Goal: Transaction & Acquisition: Purchase product/service

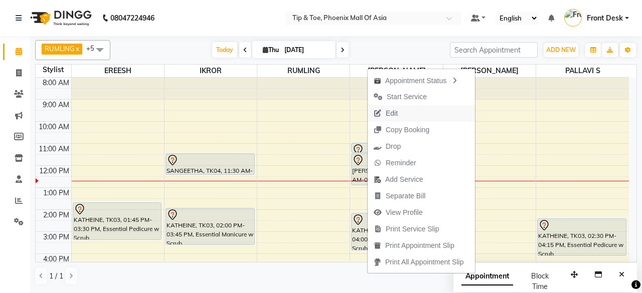
click at [393, 114] on span "Edit" at bounding box center [392, 113] width 12 height 11
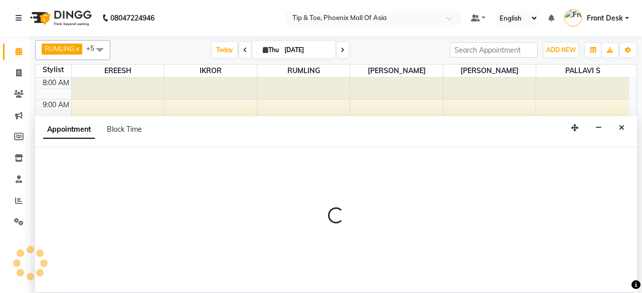
select select "tentative"
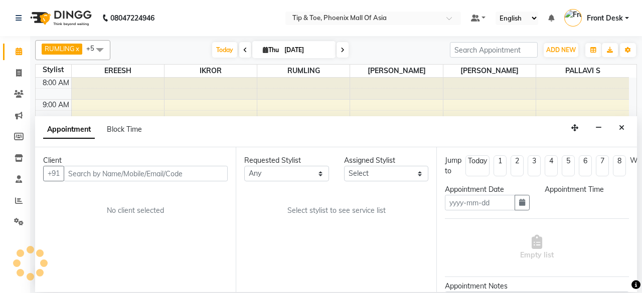
type input "[DATE]"
select select "660"
select select "38823"
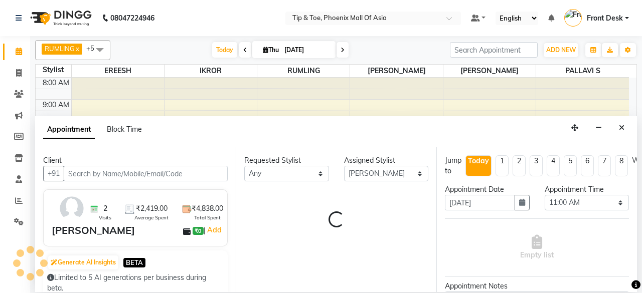
scroll to position [87, 0]
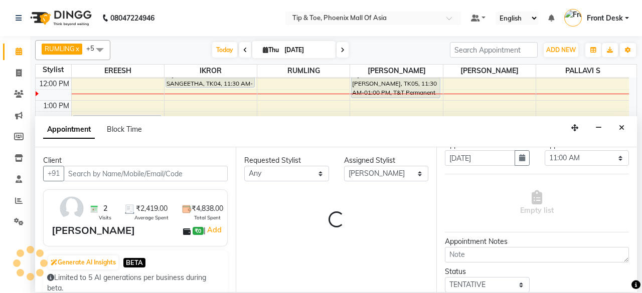
select select "2635"
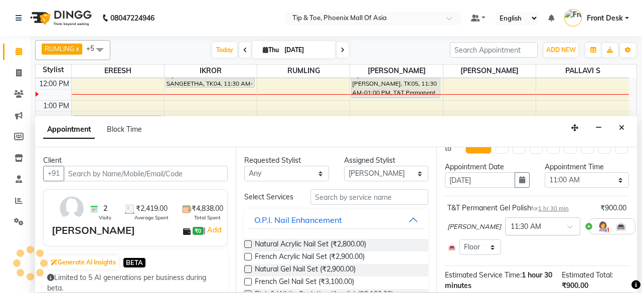
scroll to position [0, 0]
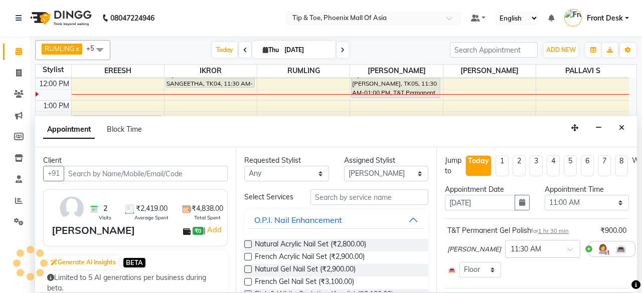
select select "2635"
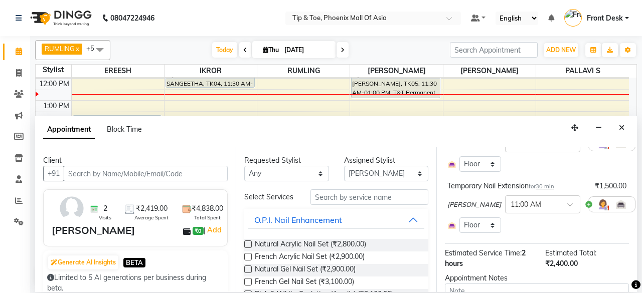
scroll to position [84, 0]
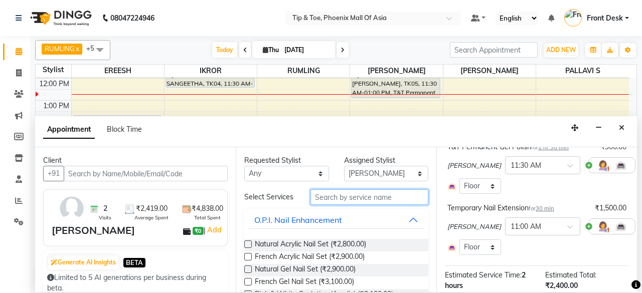
click at [368, 194] on input "text" at bounding box center [369, 198] width 118 height 16
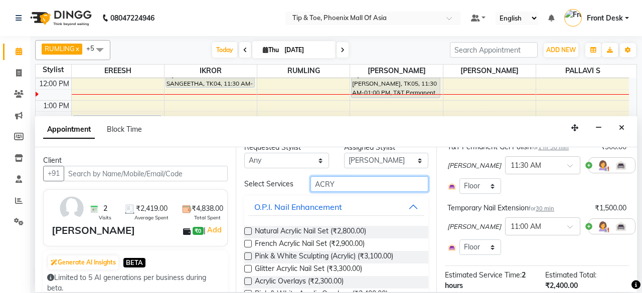
scroll to position [0, 0]
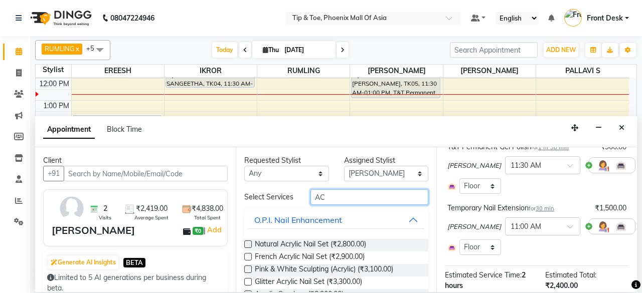
type input "A"
type input "REMOV"
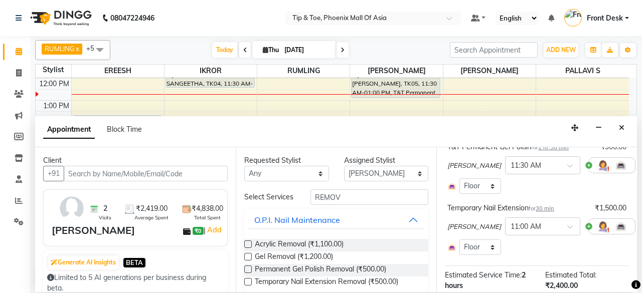
click at [246, 242] on label at bounding box center [248, 245] width 8 height 8
click at [246, 242] on input "checkbox" at bounding box center [247, 245] width 7 height 7
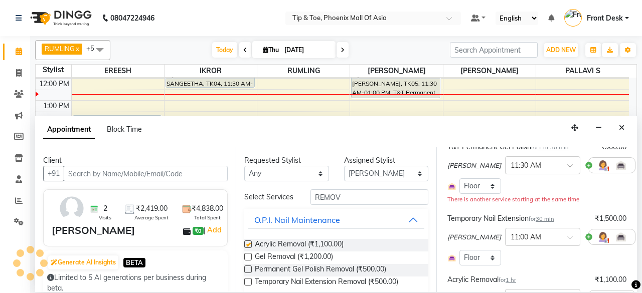
checkbox input "false"
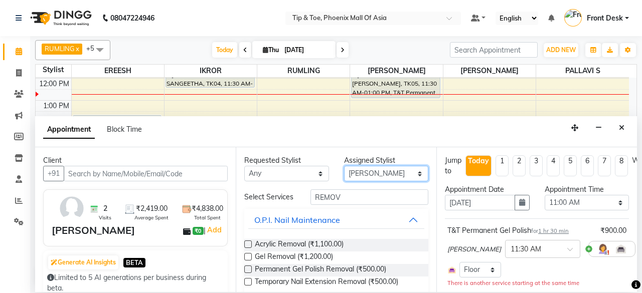
click at [380, 173] on select "Select EREESH IKROR [PERSON_NAME] PALLAVI S RUMLING [PERSON_NAME] SOMIYAR" at bounding box center [386, 174] width 85 height 16
select select "43482"
click at [344, 166] on select "Select EREESH IKROR [PERSON_NAME] PALLAVI S RUMLING [PERSON_NAME] SOMIYAR" at bounding box center [386, 174] width 85 height 16
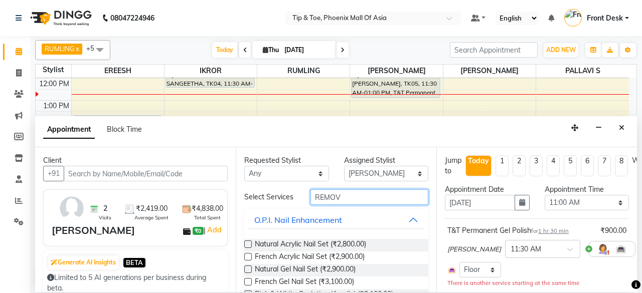
click at [356, 193] on input "REMOV" at bounding box center [369, 198] width 118 height 16
type input "R"
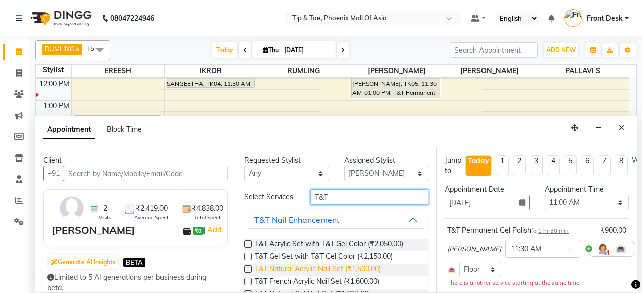
scroll to position [100, 0]
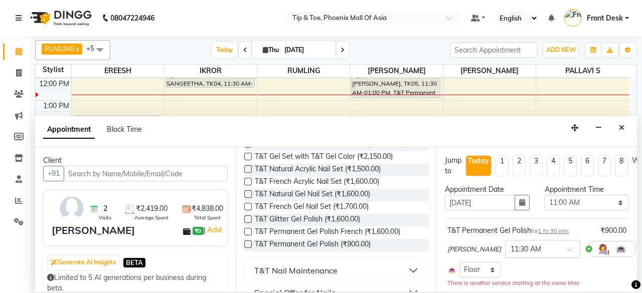
type input "T&T"
click at [248, 245] on label at bounding box center [248, 245] width 8 height 8
click at [248, 245] on input "checkbox" at bounding box center [247, 245] width 7 height 7
checkbox input "false"
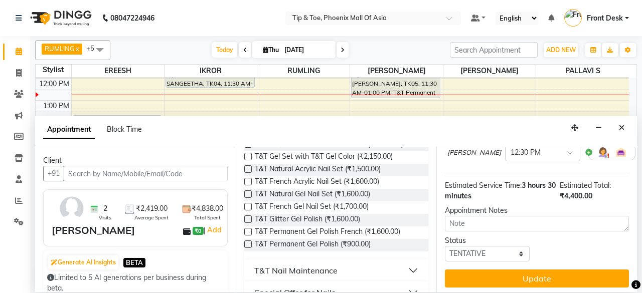
scroll to position [275, 0]
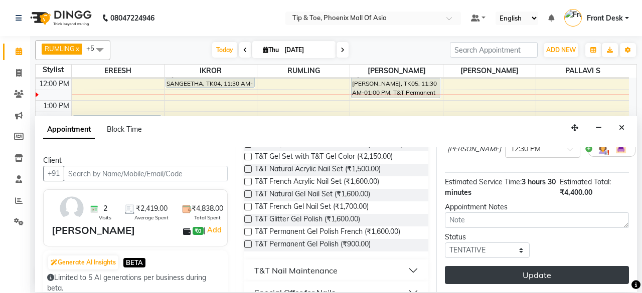
click at [515, 266] on button "Update" at bounding box center [537, 275] width 184 height 18
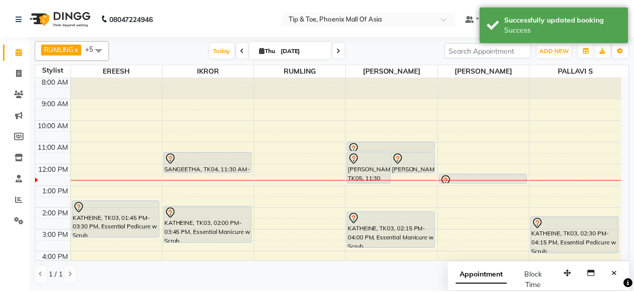
scroll to position [0, 0]
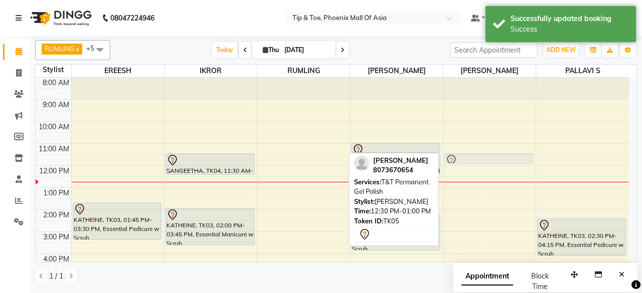
drag, startPoint x: 481, startPoint y: 180, endPoint x: 482, endPoint y: 154, distance: 25.1
click at [482, 154] on div "[PERSON_NAME], TK05, 12:30 PM-01:00 PM, T&T Permanent Gel Polish [PERSON_NAME],…" at bounding box center [489, 221] width 92 height 286
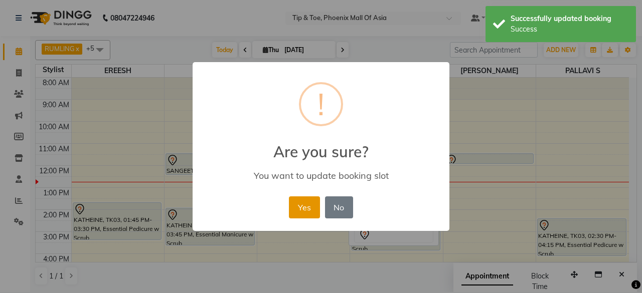
click at [295, 209] on button "Yes" at bounding box center [304, 208] width 31 height 22
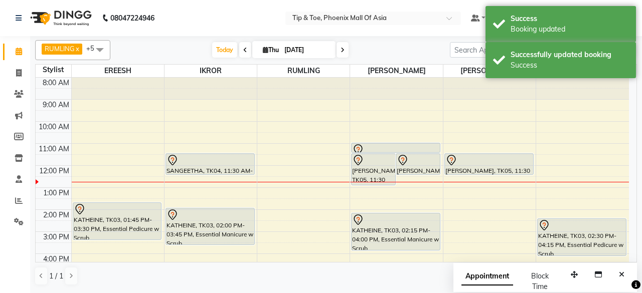
drag, startPoint x: 467, startPoint y: 162, endPoint x: 471, endPoint y: 172, distance: 10.3
click at [471, 172] on div "[PERSON_NAME], TK05, 11:30 AM-12:00 PM, T&T Permanent Gel Polish [PERSON_NAME],…" at bounding box center [489, 221] width 92 height 286
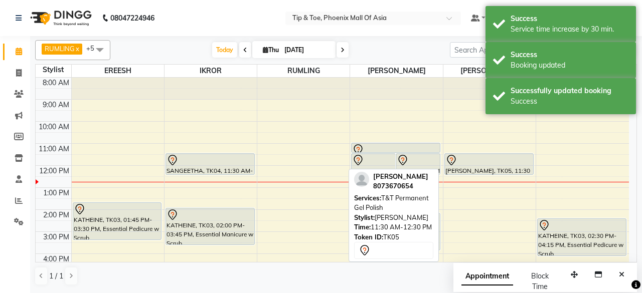
click at [469, 160] on div at bounding box center [488, 160] width 87 height 12
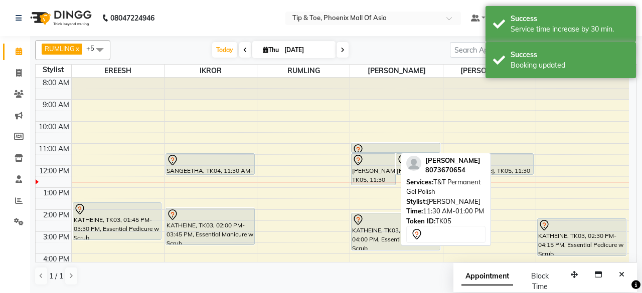
click at [363, 168] on div "[PERSON_NAME], TK05, 11:30 AM-01:00 PM, T&T Permanent Gel Polish" at bounding box center [374, 169] width 44 height 31
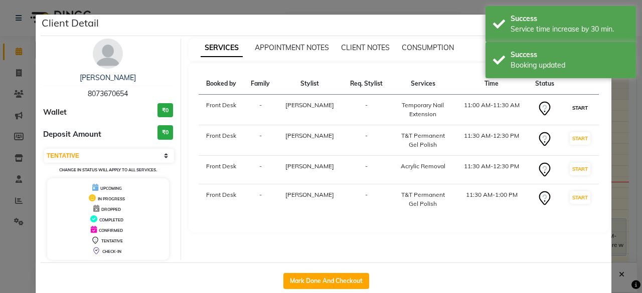
click at [570, 105] on button "START" at bounding box center [580, 108] width 21 height 13
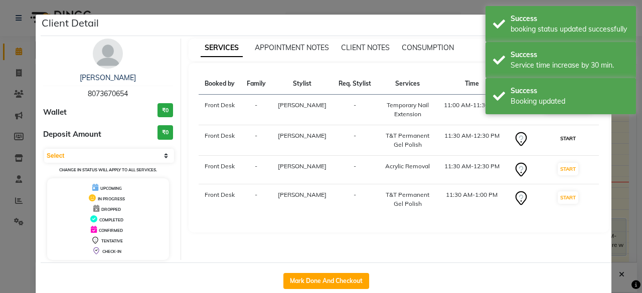
click at [577, 136] on button "START" at bounding box center [568, 138] width 21 height 13
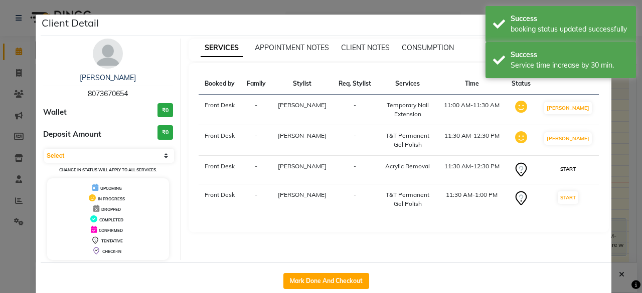
click at [566, 164] on button "START" at bounding box center [568, 169] width 21 height 13
click at [560, 192] on button "START" at bounding box center [568, 196] width 21 height 13
select select "1"
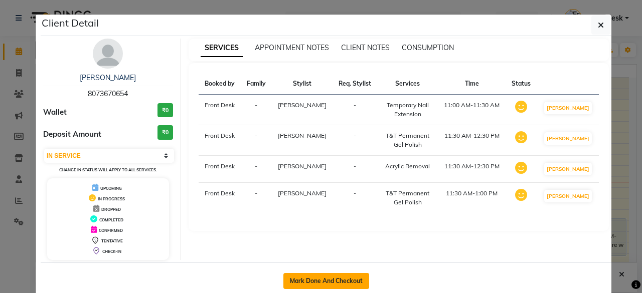
click at [328, 278] on button "Mark Done And Checkout" at bounding box center [326, 281] width 86 height 16
select select "service"
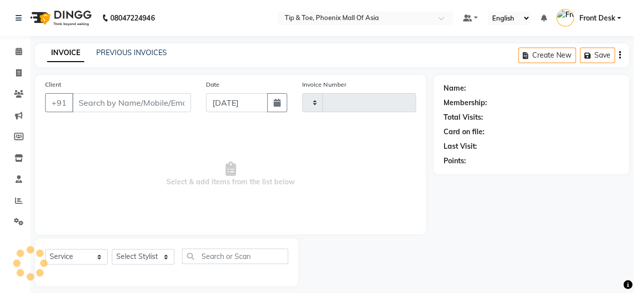
type input "0821"
select select "5683"
type input "8073670654"
select select "43482"
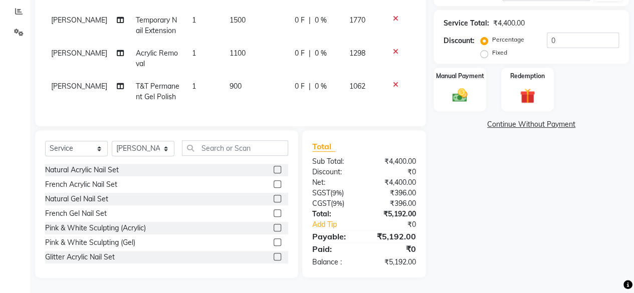
scroll to position [46, 0]
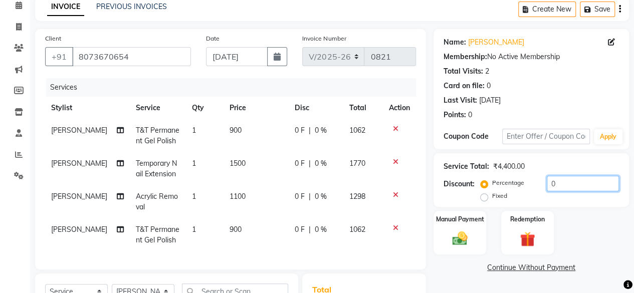
click at [572, 182] on input "0" at bounding box center [583, 184] width 72 height 16
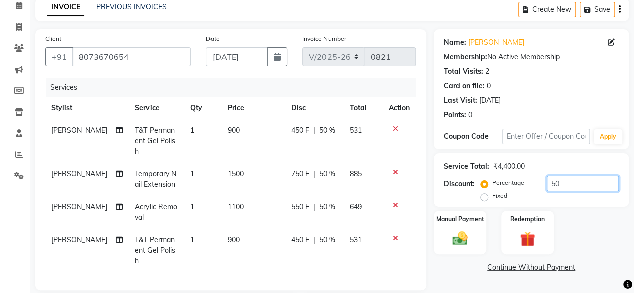
type input "50"
click at [598, 250] on div "Manual Payment Redemption" at bounding box center [531, 233] width 211 height 44
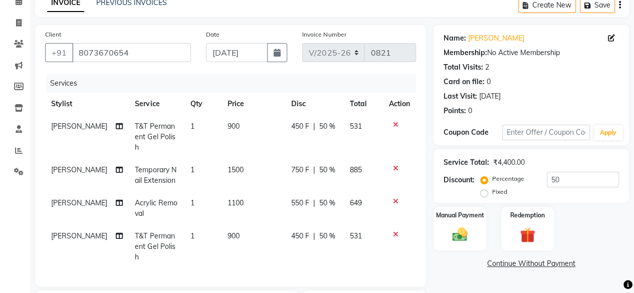
scroll to position [100, 0]
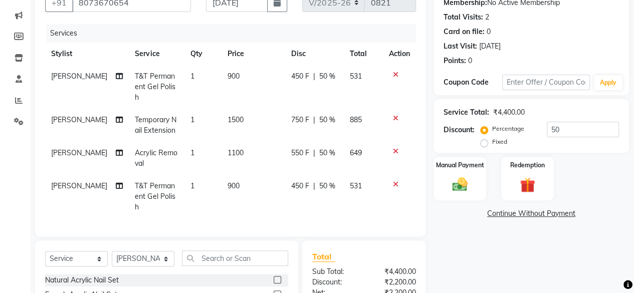
click at [233, 72] on span "900" at bounding box center [234, 76] width 12 height 9
select select "38823"
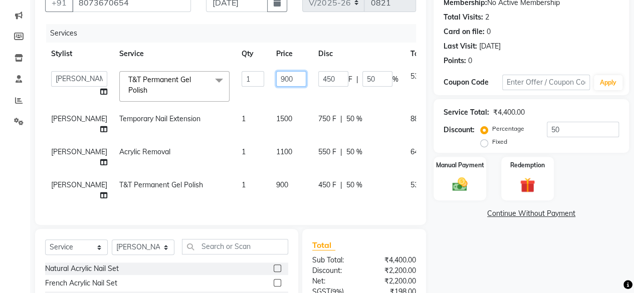
click at [276, 77] on input "900" at bounding box center [291, 79] width 30 height 16
type input "9"
type input "2000"
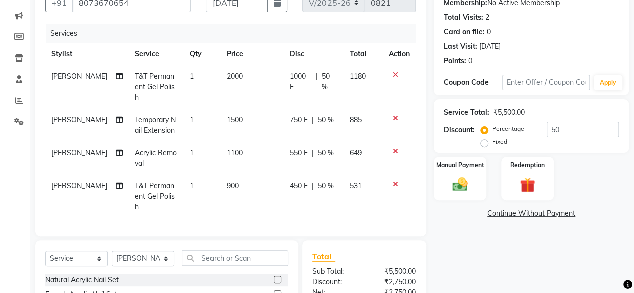
click at [523, 238] on div "Name: [PERSON_NAME] Membership: No Active Membership Total Visits: 2 Card on fi…" at bounding box center [535, 182] width 203 height 414
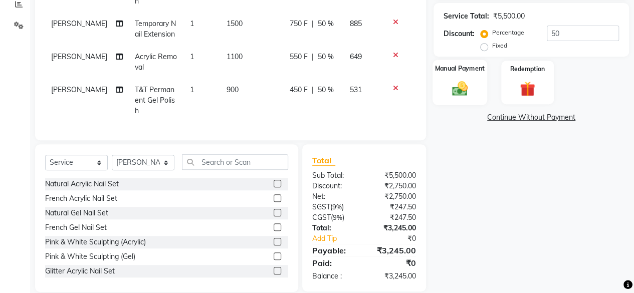
click at [447, 82] on img at bounding box center [460, 88] width 26 height 18
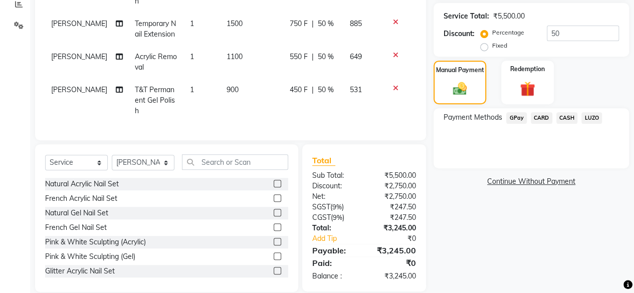
click at [542, 119] on span "CARD" at bounding box center [542, 118] width 22 height 12
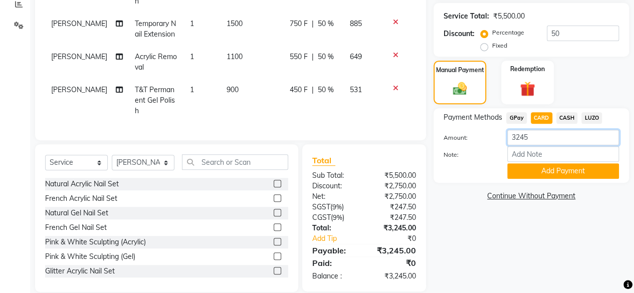
click at [539, 138] on input "3245" at bounding box center [564, 138] width 112 height 16
type input "3"
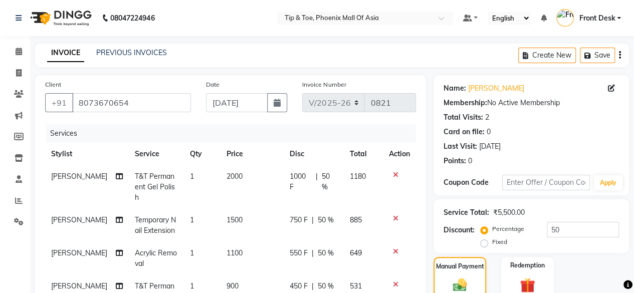
scroll to position [50, 0]
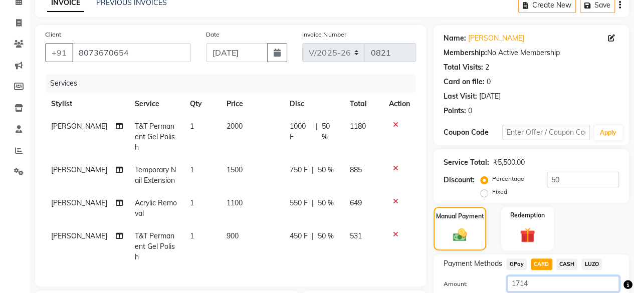
type input "1714"
click at [233, 226] on td "900" at bounding box center [252, 247] width 63 height 44
select select "43482"
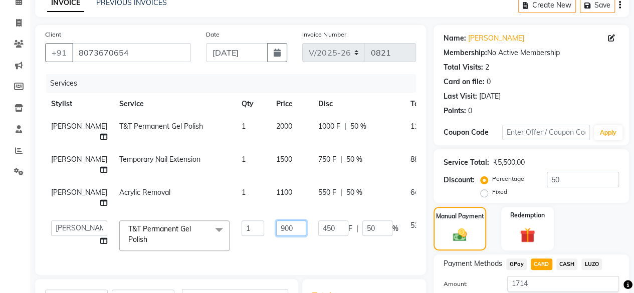
click at [276, 227] on input "900" at bounding box center [291, 229] width 30 height 16
type input "9"
type input "800"
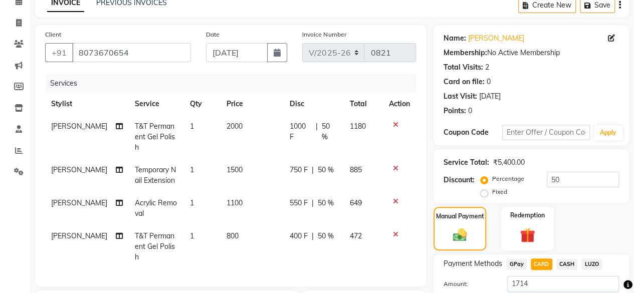
click at [577, 234] on div "Manual Payment Redemption" at bounding box center [531, 229] width 211 height 44
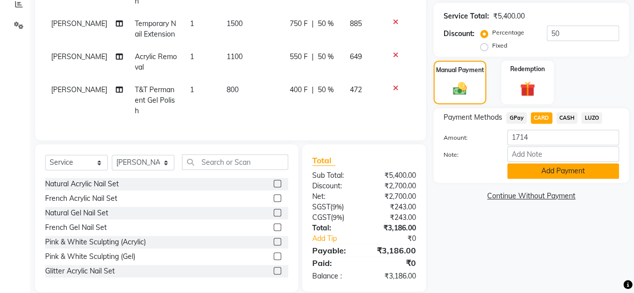
click at [531, 170] on button "Add Payment" at bounding box center [564, 172] width 112 height 16
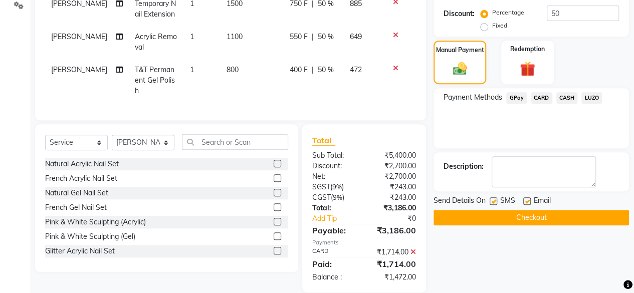
scroll to position [167, 0]
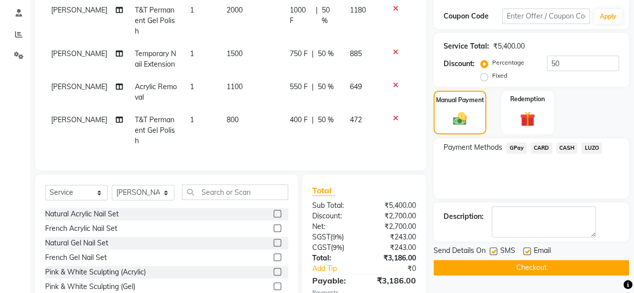
click at [227, 76] on td "1100" at bounding box center [252, 92] width 63 height 33
select select "38823"
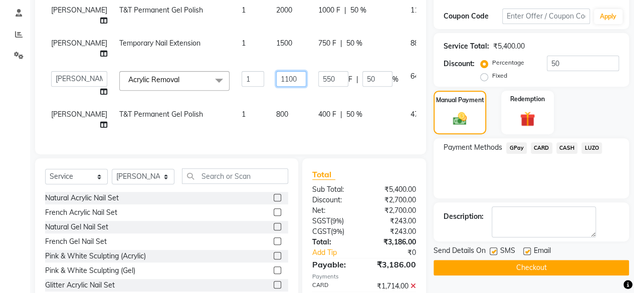
click at [276, 79] on input "1100" at bounding box center [291, 79] width 30 height 16
type input "1000"
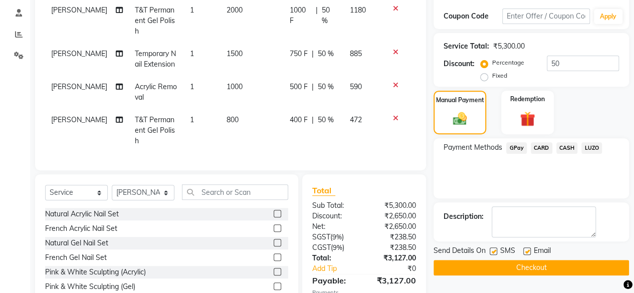
click at [520, 171] on div "Payment Methods GPay CARD CASH LUZO" at bounding box center [532, 168] width 196 height 60
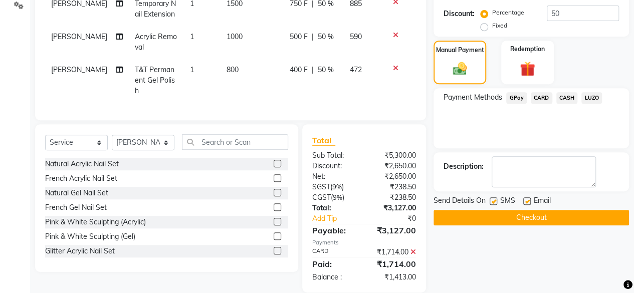
click at [522, 268] on div "Name: [PERSON_NAME] Membership: No Active Membership Total Visits: 2 Card on fi…" at bounding box center [535, 76] width 203 height 434
click at [567, 94] on span "CASH" at bounding box center [568, 98] width 22 height 12
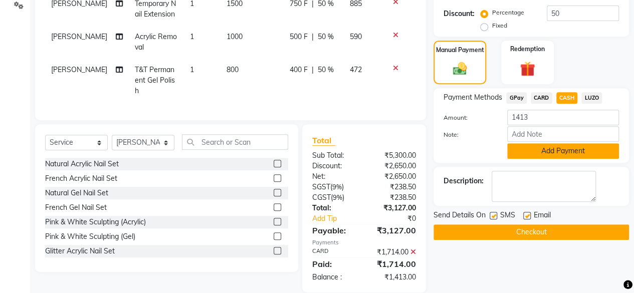
click at [524, 155] on button "Add Payment" at bounding box center [564, 151] width 112 height 16
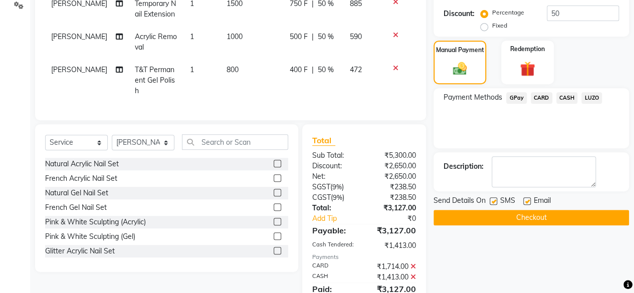
scroll to position [242, 0]
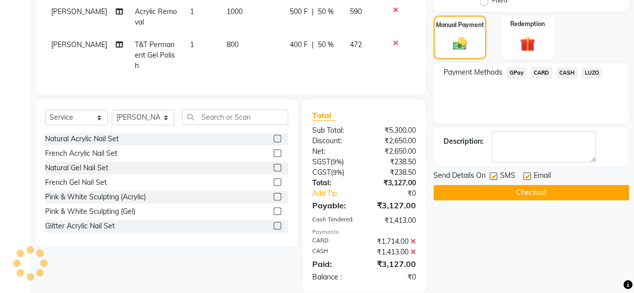
click at [516, 189] on button "Checkout" at bounding box center [532, 193] width 196 height 16
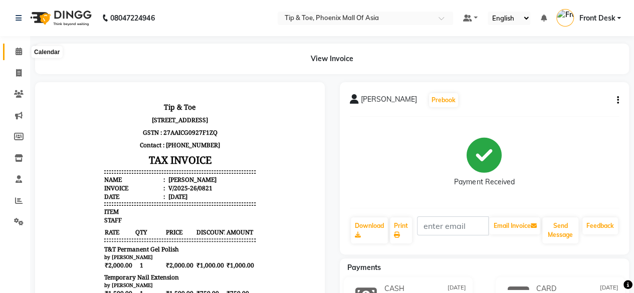
click at [19, 51] on icon at bounding box center [19, 52] width 7 height 8
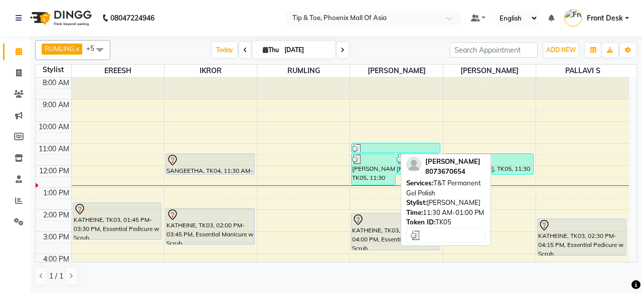
click at [367, 162] on div at bounding box center [373, 159] width 43 height 10
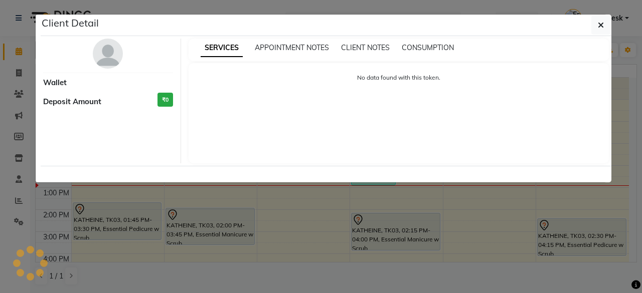
select select "3"
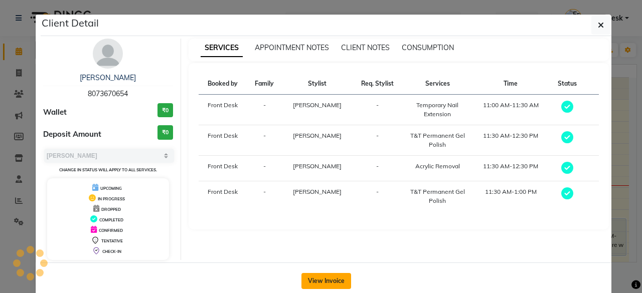
click at [342, 277] on button "View Invoice" at bounding box center [326, 281] width 50 height 16
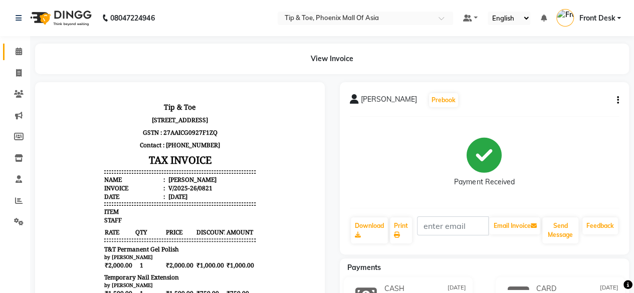
click at [18, 51] on icon at bounding box center [19, 52] width 7 height 8
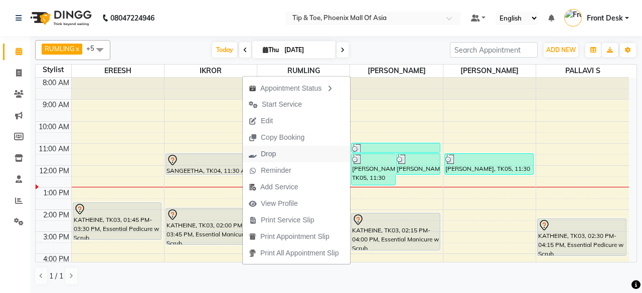
click at [279, 156] on span "Drop" at bounding box center [262, 154] width 39 height 17
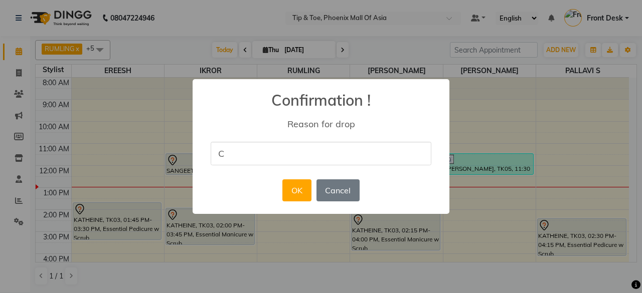
type input "C"
